Goal: Book appointment/travel/reservation

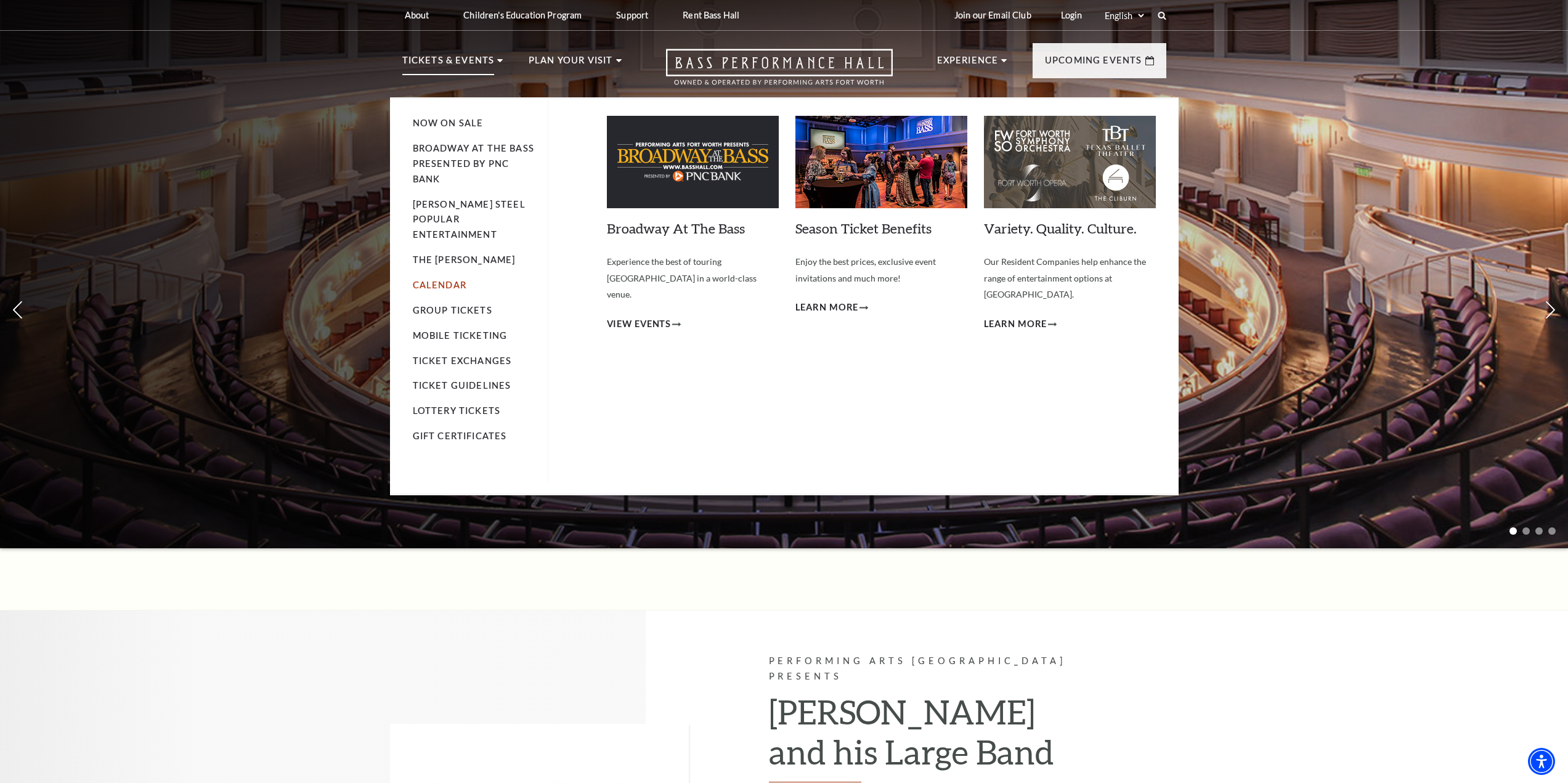
click at [449, 280] on link "Calendar" at bounding box center [440, 284] width 53 height 11
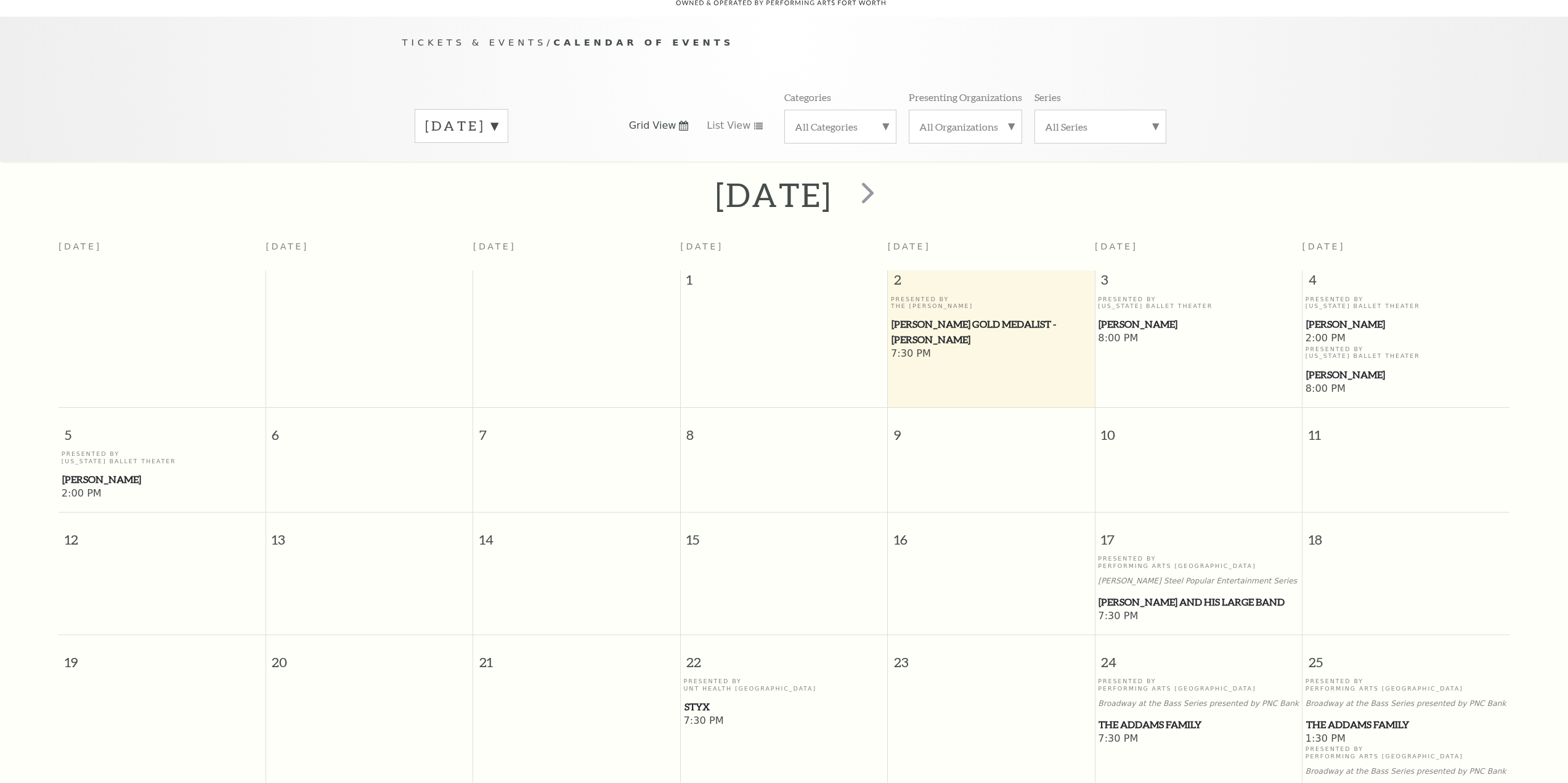
scroll to position [109, 0]
click at [885, 181] on span "next" at bounding box center [867, 191] width 35 height 35
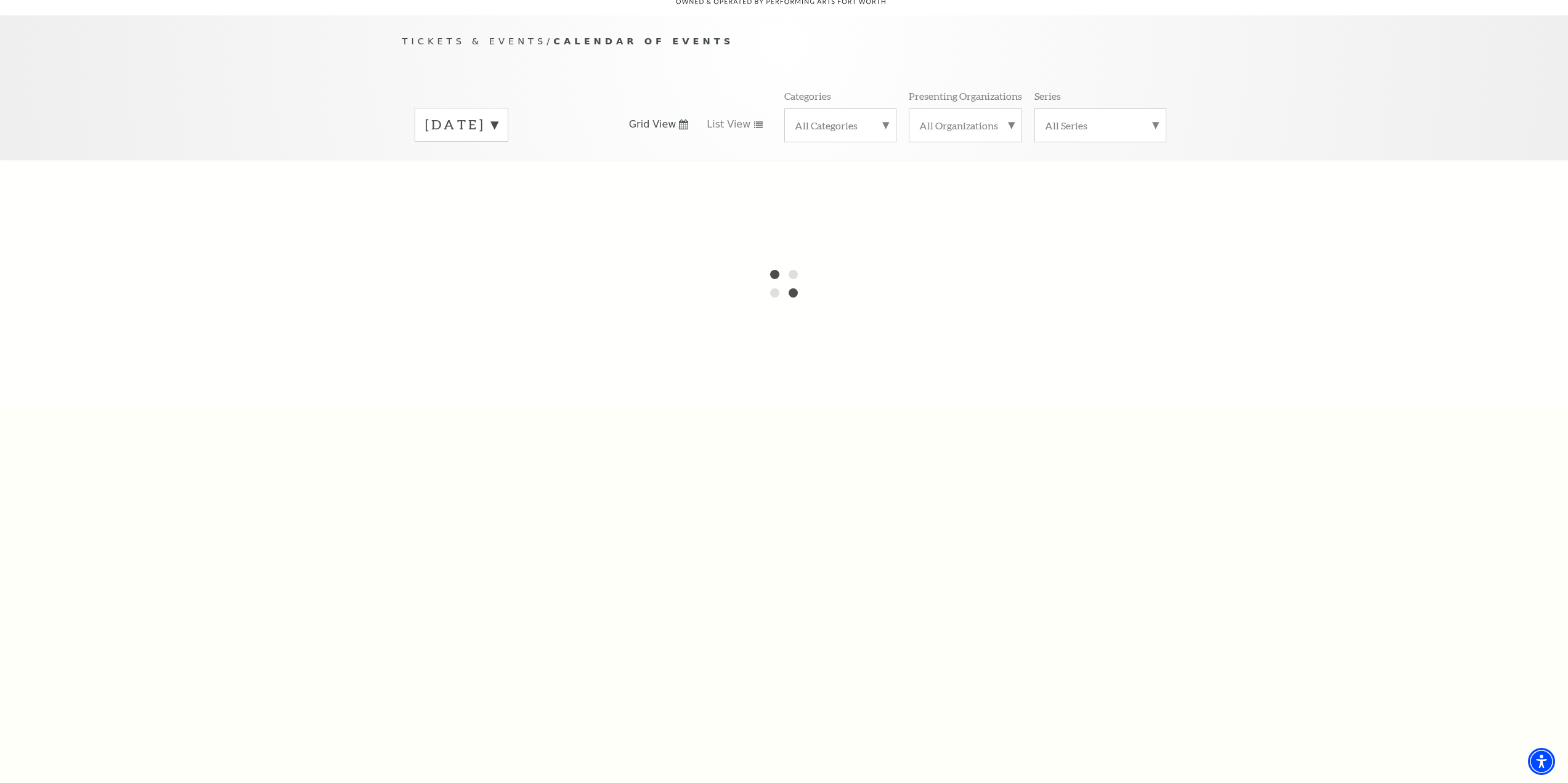
click at [498, 116] on label "October 2025" at bounding box center [462, 125] width 73 height 19
click at [498, 137] on label "November 2025" at bounding box center [462, 150] width 73 height 27
click at [498, 116] on label "October 2025" at bounding box center [462, 125] width 73 height 19
click at [498, 137] on label "November 2025" at bounding box center [462, 150] width 73 height 27
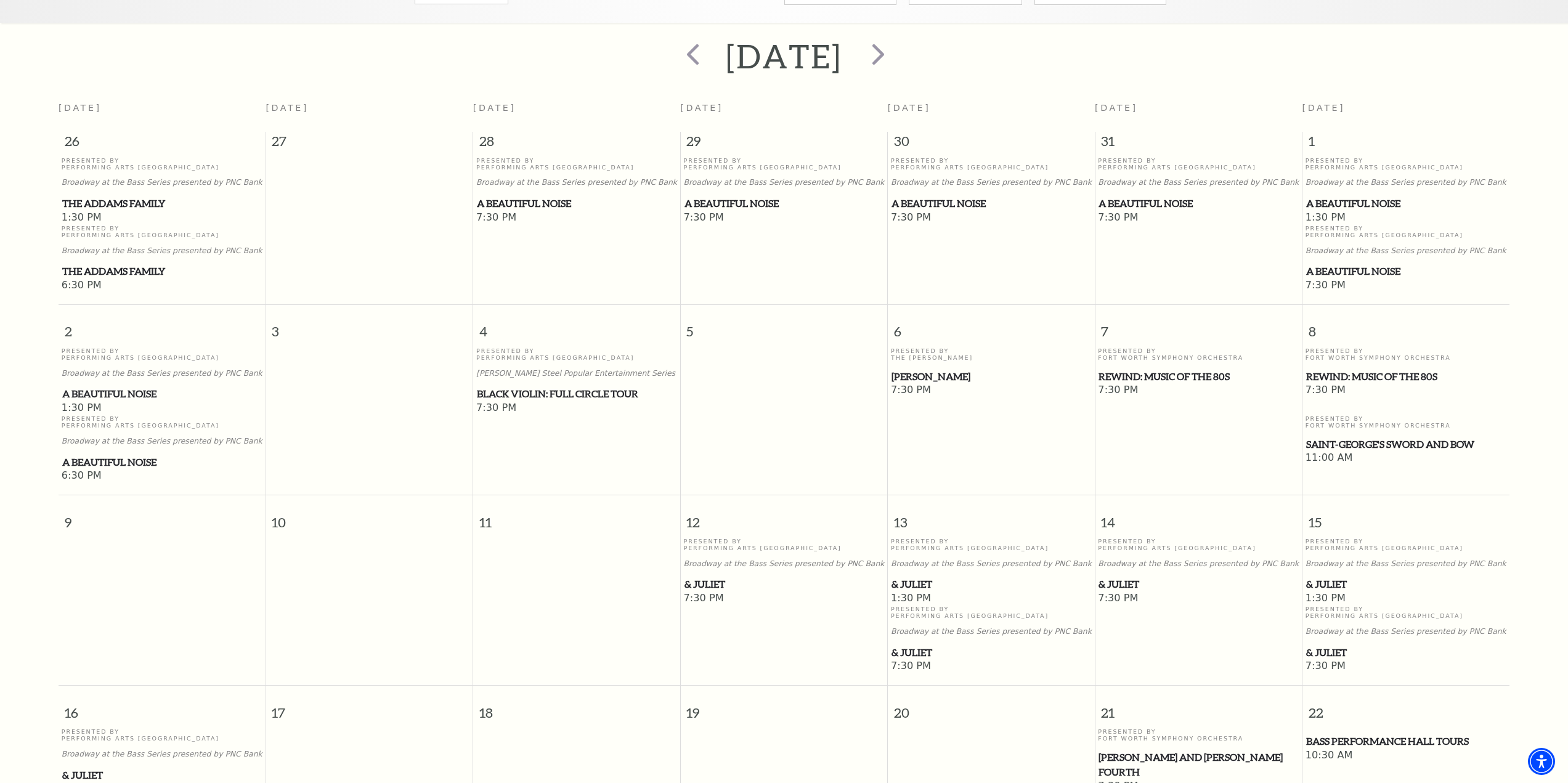
scroll to position [185, 0]
